Goal: Information Seeking & Learning: Learn about a topic

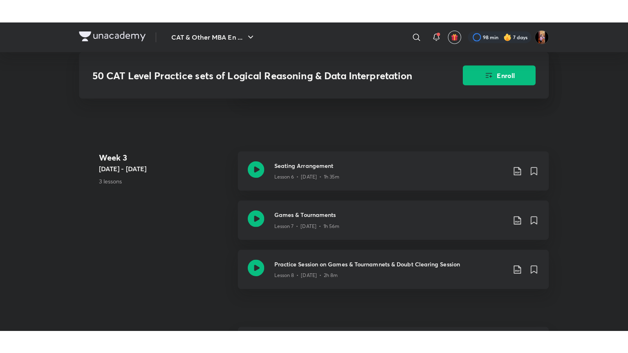
scroll to position [613, 0]
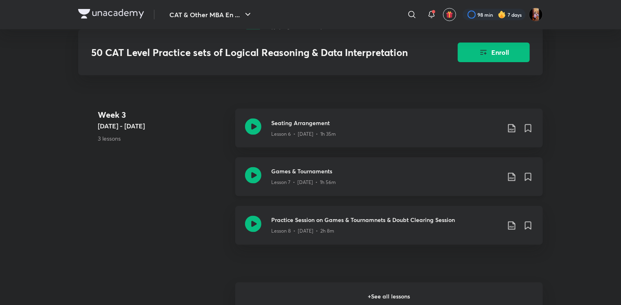
click at [303, 168] on h3 "Games & Tournaments" at bounding box center [385, 171] width 229 height 9
